Goal: Task Accomplishment & Management: Complete application form

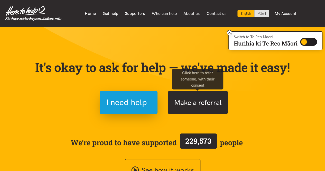
click at [202, 100] on button "Make a referral" at bounding box center [198, 102] width 60 height 23
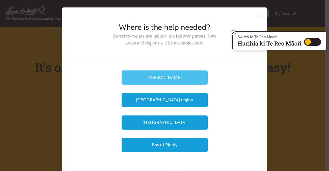
click at [157, 76] on button "[PERSON_NAME]" at bounding box center [165, 77] width 86 height 14
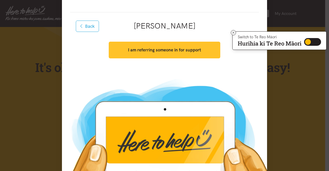
scroll to position [51, 0]
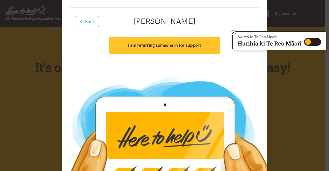
click at [168, 47] on strong "I am referring someone in for support" at bounding box center [164, 45] width 73 height 5
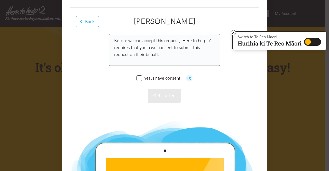
drag, startPoint x: 138, startPoint y: 78, endPoint x: 153, endPoint y: 91, distance: 19.9
click at [138, 78] on input "Yes, I have consent." at bounding box center [159, 78] width 45 height 4
checkbox input "true"
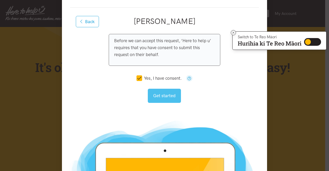
click at [161, 96] on button "Get started" at bounding box center [164, 96] width 33 height 14
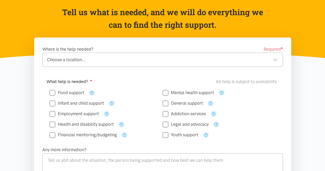
scroll to position [51, 0]
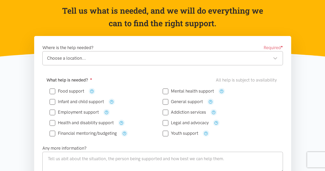
click at [102, 60] on div "Choose a location..." at bounding box center [162, 58] width 231 height 7
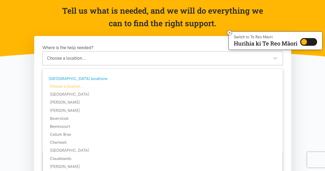
click at [102, 59] on div "Choose a location..." at bounding box center [162, 58] width 231 height 7
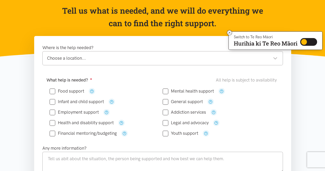
click at [102, 59] on div "Choose a location..." at bounding box center [162, 58] width 231 height 7
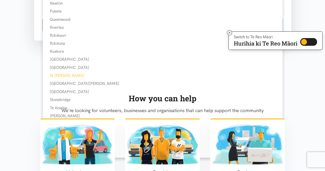
scroll to position [411, 0]
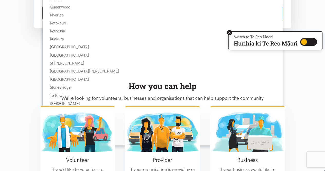
click at [229, 33] on icon at bounding box center [230, 33] width 2 height 2
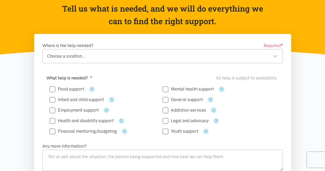
scroll to position [51, 0]
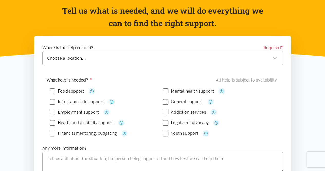
click at [104, 59] on div "Choose a location..." at bounding box center [162, 58] width 231 height 7
click at [50, 92] on input "Food support" at bounding box center [67, 91] width 35 height 4
checkbox input "true"
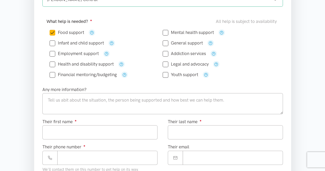
scroll to position [129, 0]
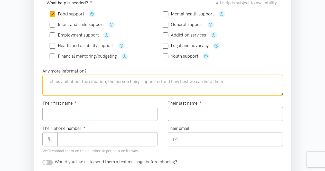
click at [104, 86] on textarea at bounding box center [162, 85] width 241 height 21
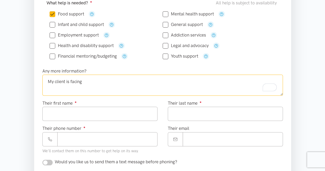
click at [91, 83] on textarea "My client is facing" at bounding box center [162, 85] width 241 height 21
type textarea "My client is facing a food shortage as he paid other bills, like power."
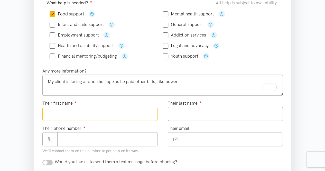
click at [85, 116] on input "Their first name ●" at bounding box center [99, 114] width 115 height 14
type input "****"
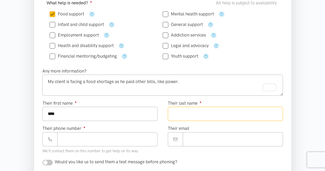
click at [184, 112] on input "Their last name ●" at bounding box center [225, 114] width 115 height 14
type input "****"
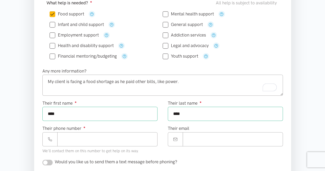
click at [198, 154] on div "Their email" at bounding box center [225, 141] width 125 height 33
click at [99, 142] on input "Their phone number ●" at bounding box center [107, 139] width 100 height 14
type input "**********"
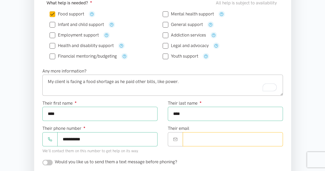
click at [197, 139] on input "Their email" at bounding box center [233, 139] width 100 height 14
type input "**********"
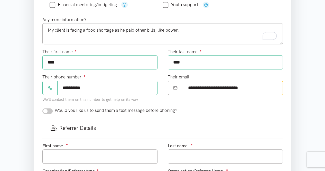
scroll to position [206, 0]
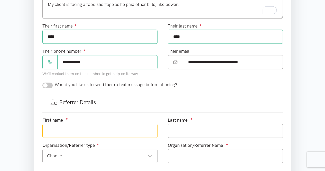
click at [95, 126] on input "text" at bounding box center [99, 131] width 115 height 14
type input "Ajay"
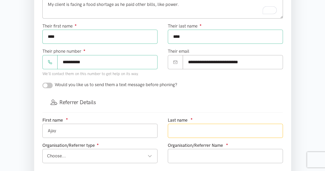
type input "Mittal"
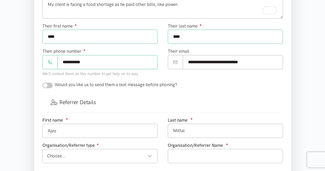
type input "0224314956"
type input "[EMAIL_ADDRESS][DOMAIN_NAME]"
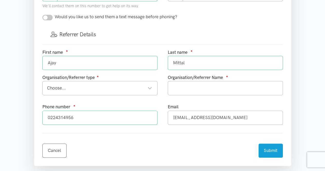
scroll to position [283, 0]
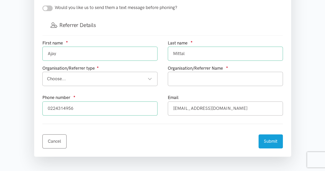
click at [120, 82] on div "Choose... Choose..." at bounding box center [99, 79] width 115 height 14
click at [209, 79] on input "text" at bounding box center [225, 79] width 115 height 14
click at [183, 76] on input "LinkPEople" at bounding box center [225, 79] width 115 height 14
type input "LinkPeople"
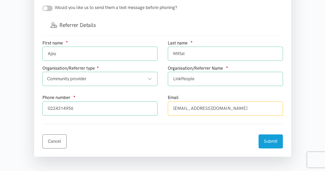
drag, startPoint x: 230, startPoint y: 104, endPoint x: 162, endPoint y: 104, distance: 67.9
click at [162, 104] on div "First name ● [GEOGRAPHIC_DATA] Last name ● Mittal Organisation/Referrer type ● …" at bounding box center [162, 80] width 251 height 80
type input "0"
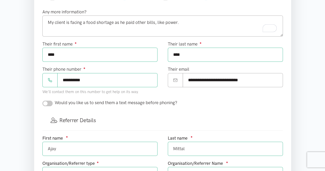
scroll to position [180, 0]
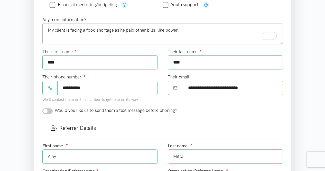
drag, startPoint x: 247, startPoint y: 87, endPoint x: 184, endPoint y: 88, distance: 62.7
click at [184, 88] on input "**********" at bounding box center [233, 88] width 100 height 14
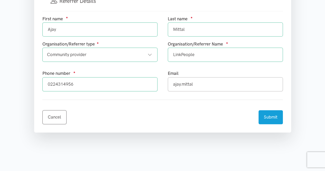
scroll to position [309, 0]
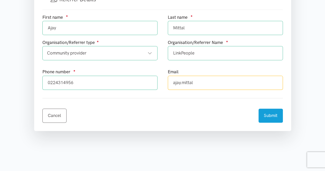
drag, startPoint x: 207, startPoint y: 83, endPoint x: 167, endPoint y: 83, distance: 39.3
click at [167, 83] on div "Email ajay.mittal" at bounding box center [225, 80] width 125 height 25
paste input "[EMAIL_ADDRESS][DOMAIN_NAME]"
type input "[EMAIL_ADDRESS][DOMAIN_NAME]"
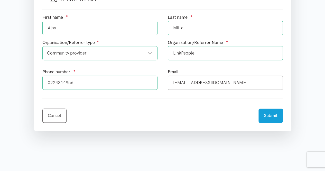
drag, startPoint x: 129, startPoint y: 80, endPoint x: 1, endPoint y: 79, distance: 128.0
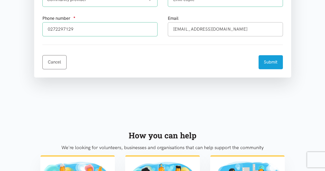
scroll to position [359, 0]
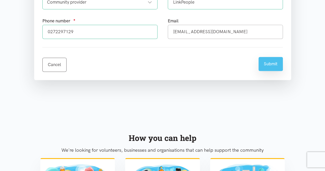
type input "0272297129"
click at [271, 67] on button "Submit" at bounding box center [271, 64] width 24 height 14
